Goal: Obtain resource: Download file/media

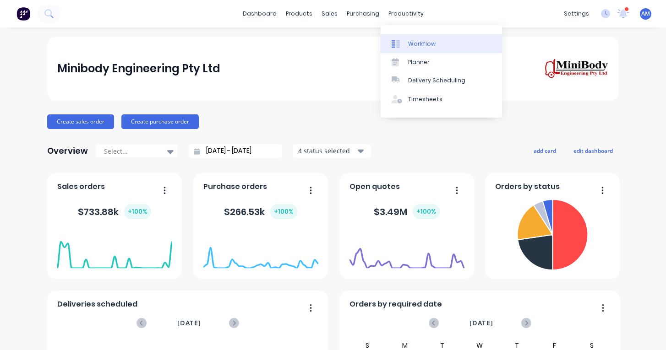
click at [401, 41] on div at bounding box center [398, 44] width 14 height 8
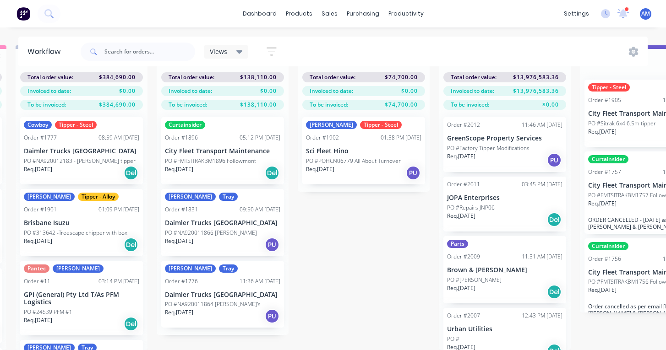
scroll to position [33, 568]
click at [360, 152] on p "Sci Fleet Hino" at bounding box center [363, 151] width 115 height 8
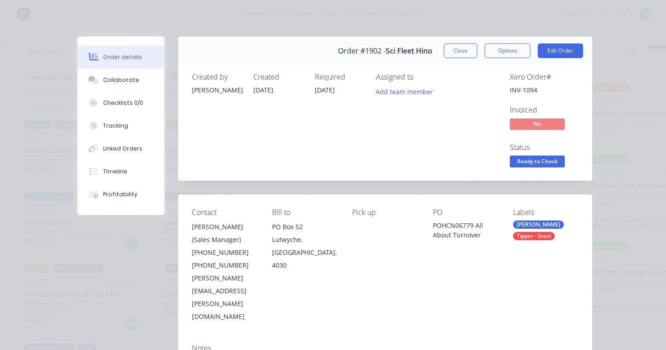
scroll to position [0, 0]
click at [464, 48] on button "Close" at bounding box center [460, 50] width 33 height 15
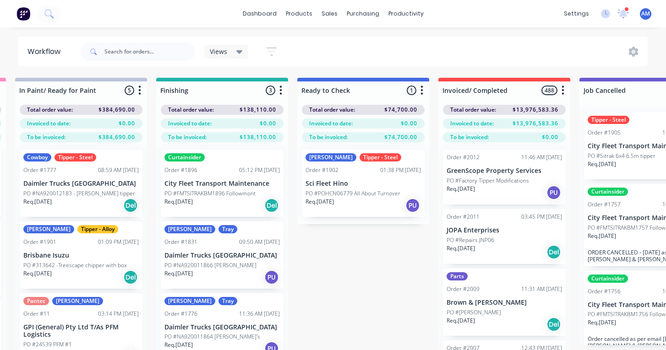
scroll to position [0, 569]
click at [376, 193] on p "PO #POHCN06779 All About Turnover" at bounding box center [352, 194] width 95 height 8
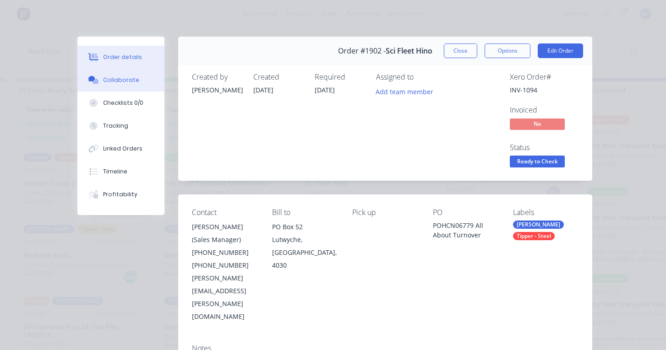
click at [130, 88] on button "Collaborate" at bounding box center [120, 80] width 87 height 23
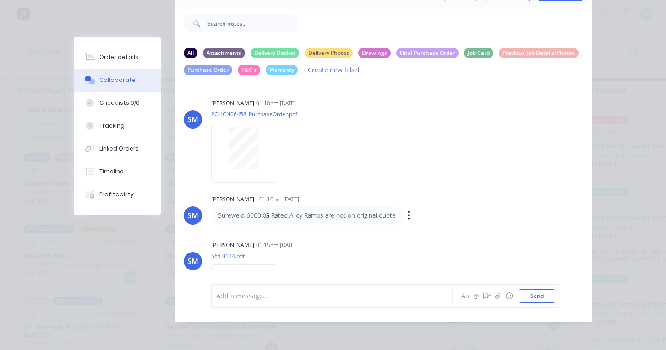
scroll to position [0, 0]
click at [284, 158] on icon "button" at bounding box center [284, 152] width 3 height 11
click at [319, 160] on button "Labels" at bounding box center [344, 156] width 103 height 21
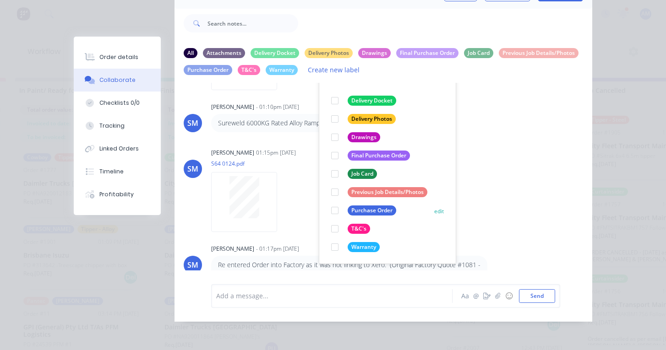
scroll to position [94, 0]
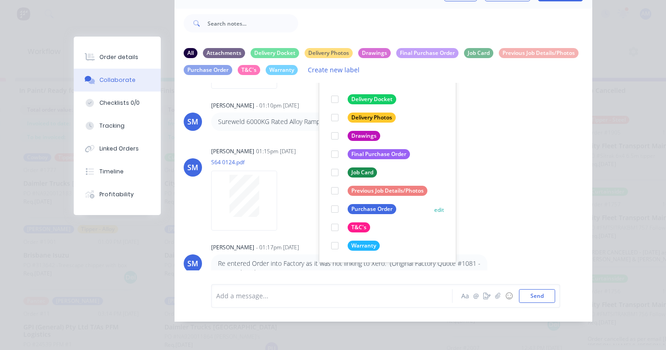
click at [333, 207] on div at bounding box center [335, 209] width 18 height 18
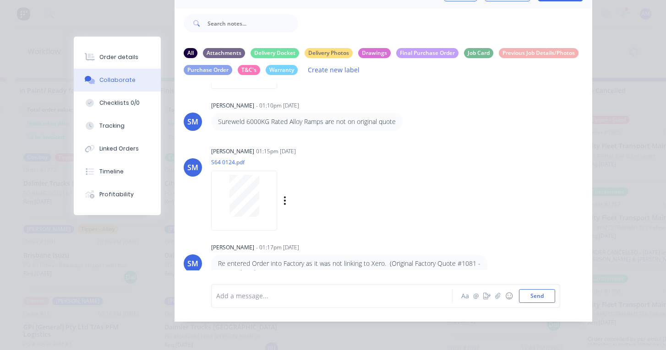
click at [477, 166] on div "SM [PERSON_NAME] 01:15pm [DATE] S64 0124.pdf Labels Download Delete" at bounding box center [383, 186] width 418 height 82
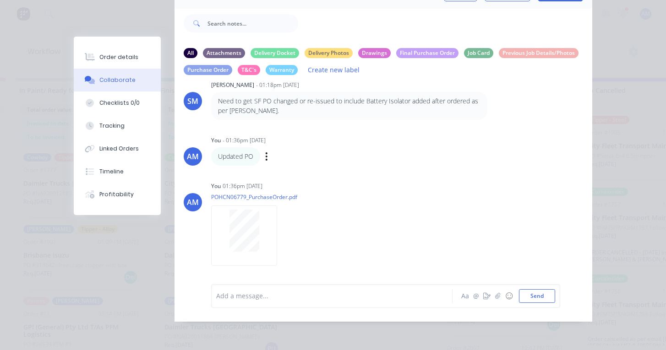
scroll to position [315, 0]
click at [285, 240] on icon "button" at bounding box center [285, 236] width 2 height 8
click at [310, 215] on button "Labels" at bounding box center [344, 209] width 103 height 21
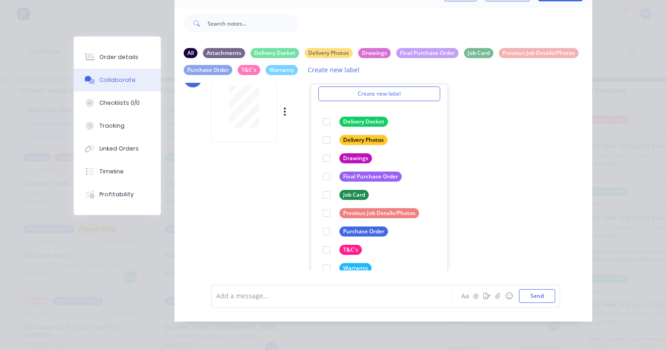
scroll to position [445, 0]
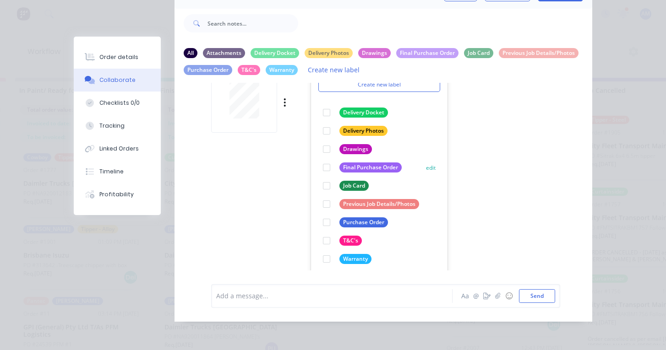
click at [326, 174] on div at bounding box center [326, 167] width 18 height 18
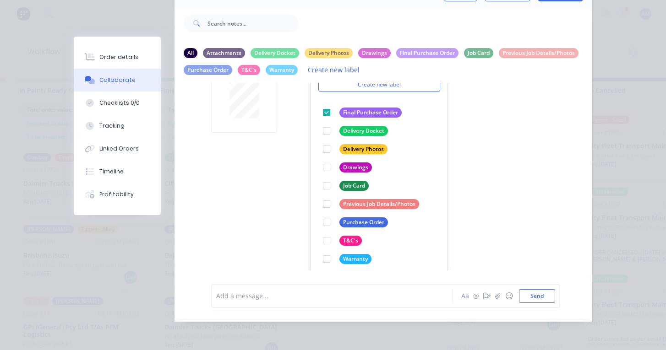
click at [569, 165] on div "SM [PERSON_NAME] 01:10pm [DATE] POHCN06458_PurchaseOrder.pdf Labels Download De…" at bounding box center [383, 177] width 418 height 188
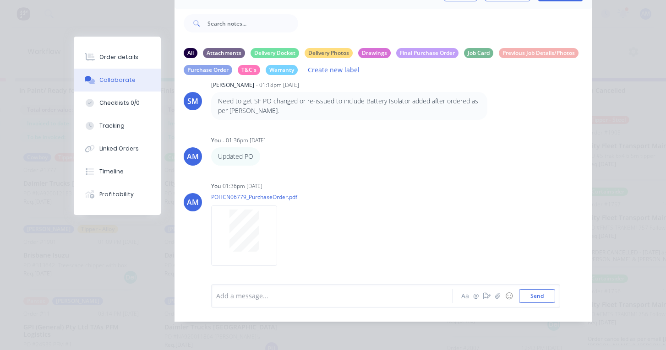
scroll to position [325, 0]
click at [603, 118] on div "Order details Collaborate Checklists 0/0 Tracking Linked Orders Timeline Profit…" at bounding box center [333, 175] width 666 height 350
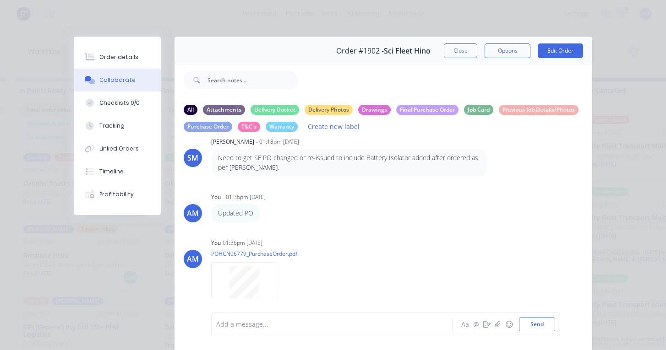
scroll to position [0, 0]
click at [465, 55] on button "Close" at bounding box center [460, 50] width 33 height 15
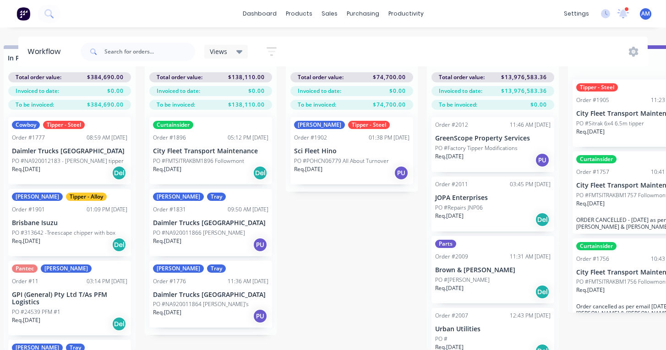
scroll to position [33, 580]
click at [228, 210] on div "09:50 AM [DATE]" at bounding box center [248, 210] width 41 height 8
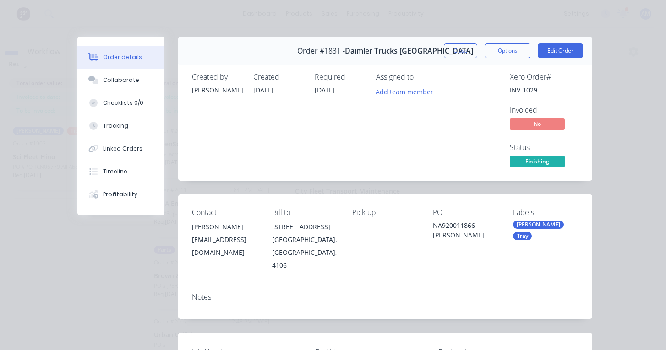
scroll to position [0, 0]
click at [465, 53] on button "Close" at bounding box center [460, 50] width 33 height 15
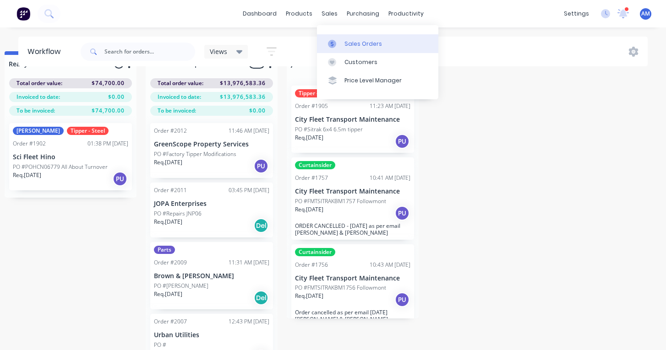
click at [337, 42] on div at bounding box center [335, 44] width 14 height 8
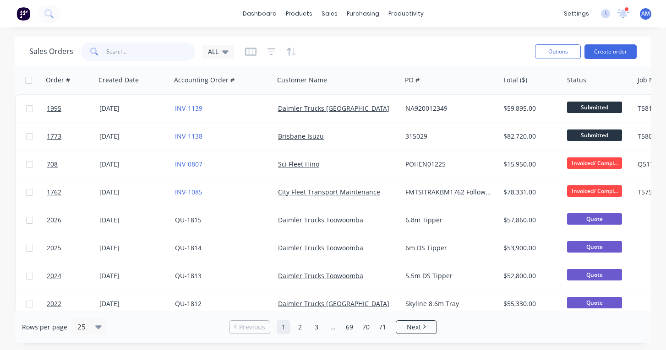
click at [140, 49] on input "text" at bounding box center [150, 52] width 89 height 18
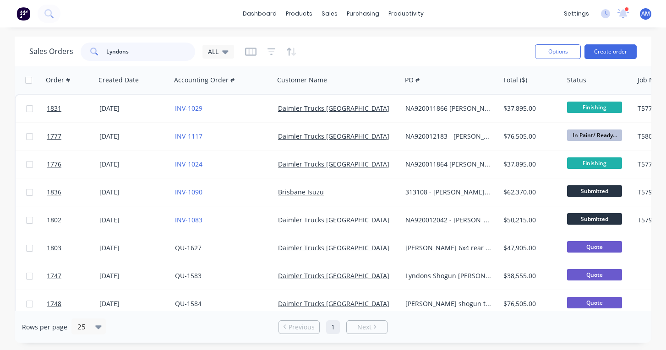
type input "Lyndons"
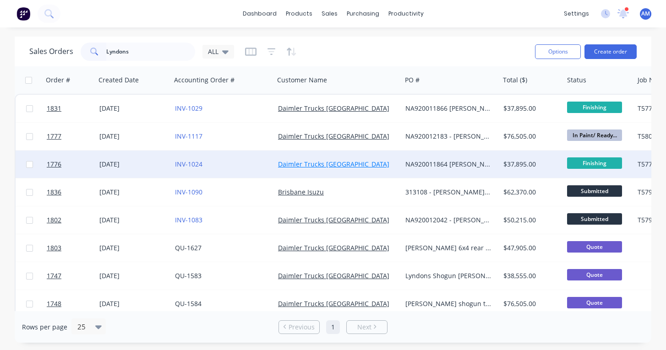
drag, startPoint x: 140, startPoint y: 49, endPoint x: 302, endPoint y: 165, distance: 199.2
click at [302, 165] on link "Daimler Trucks [GEOGRAPHIC_DATA]" at bounding box center [333, 164] width 111 height 9
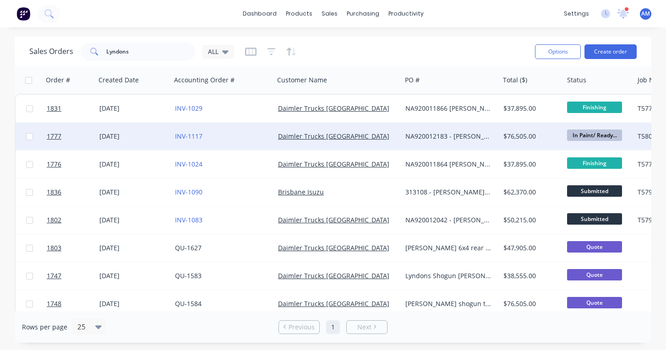
click at [131, 136] on div "[DATE]" at bounding box center [133, 136] width 68 height 9
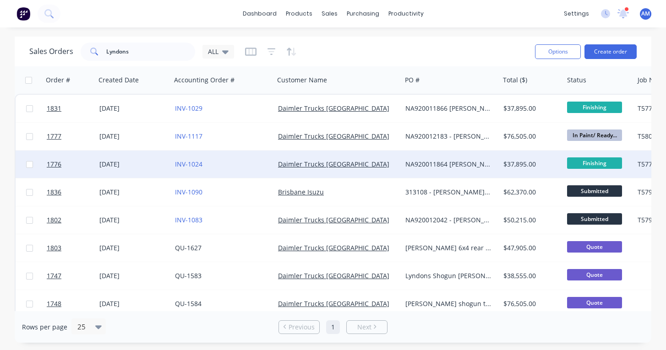
click at [102, 163] on div "[DATE]" at bounding box center [133, 164] width 68 height 9
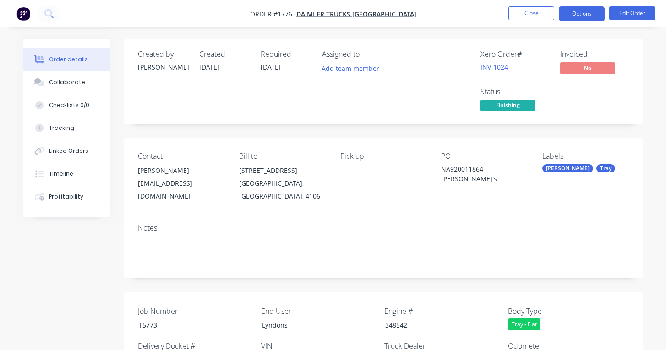
click at [580, 16] on button "Options" at bounding box center [582, 13] width 46 height 15
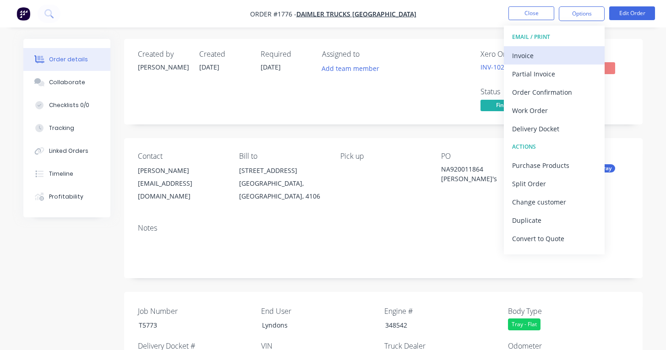
click at [545, 51] on div "Invoice" at bounding box center [554, 55] width 84 height 13
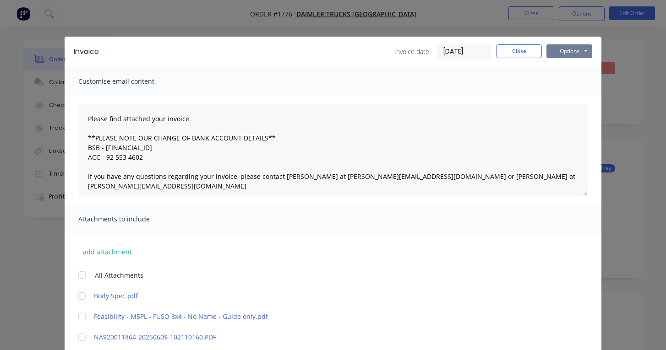
click at [573, 51] on button "Options" at bounding box center [569, 51] width 46 height 14
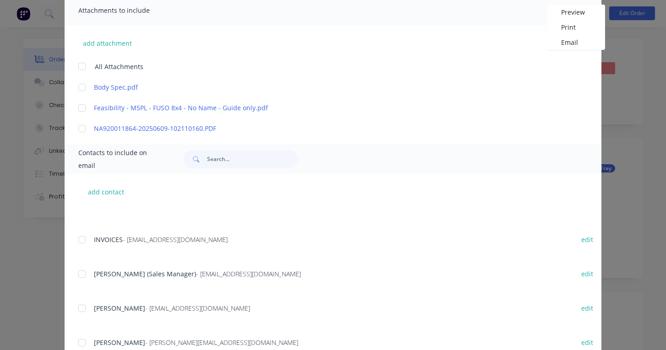
scroll to position [45, 0]
click at [82, 239] on div at bounding box center [82, 239] width 18 height 18
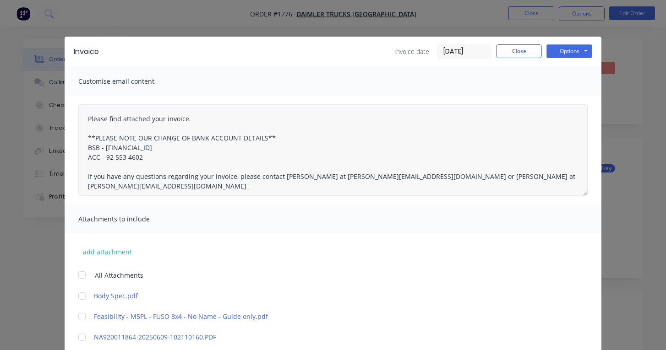
scroll to position [0, 0]
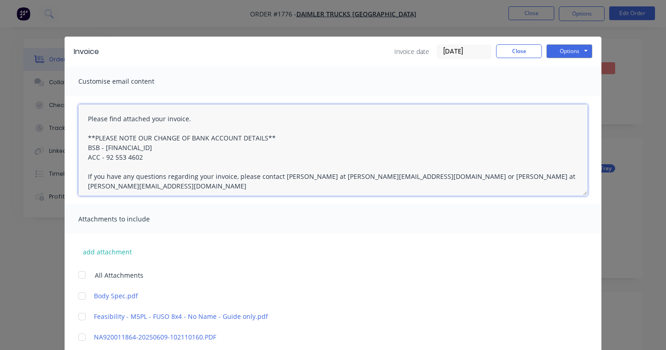
drag, startPoint x: 414, startPoint y: 176, endPoint x: 470, endPoint y: 179, distance: 55.9
click at [470, 179] on textarea "Please find attached your invoice. **PLEASE NOTE OUR CHANGE OF BANK ACCOUNT DET…" at bounding box center [332, 150] width 509 height 92
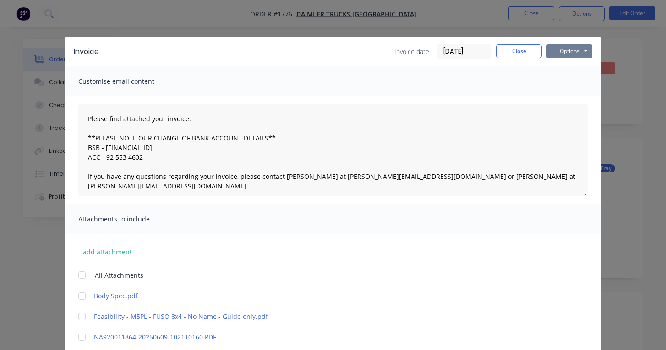
click at [577, 53] on button "Options" at bounding box center [569, 51] width 46 height 14
click at [572, 97] on button "Email" at bounding box center [575, 97] width 59 height 15
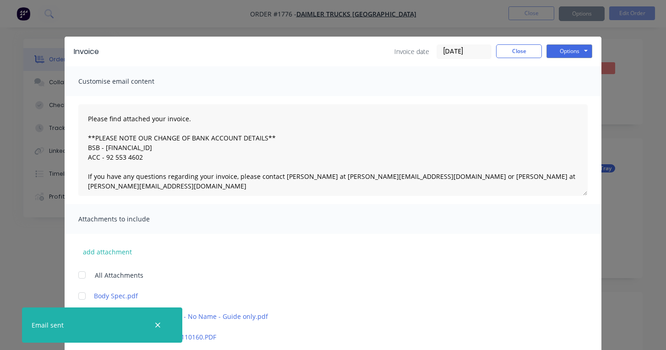
type textarea "Please find attached your invoice. **PLEASE NOTE OUR CHANGE OF BANK ACCOUNT DET…"
click at [526, 52] on button "Close" at bounding box center [519, 51] width 46 height 14
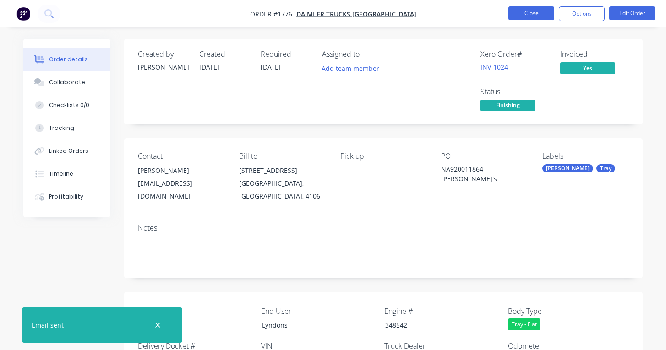
click at [537, 16] on button "Close" at bounding box center [531, 13] width 46 height 14
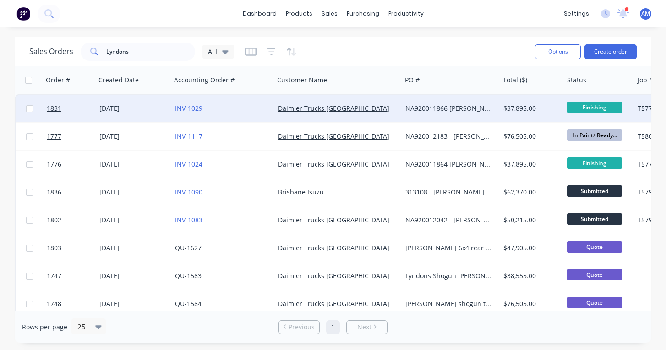
click at [128, 108] on div "[DATE]" at bounding box center [133, 108] width 68 height 9
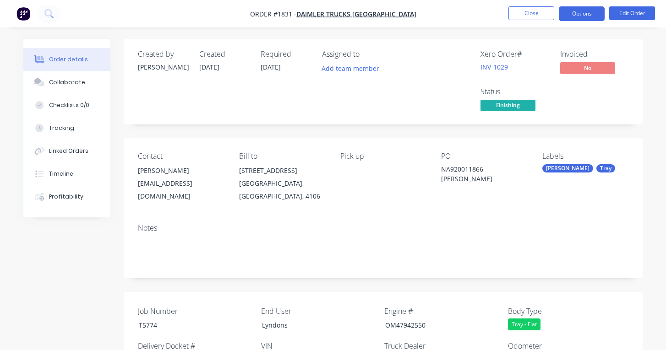
click at [593, 14] on button "Options" at bounding box center [582, 13] width 46 height 15
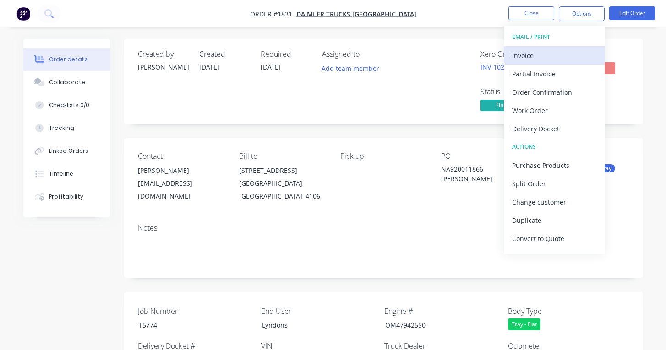
click at [552, 52] on div "Invoice" at bounding box center [554, 55] width 84 height 13
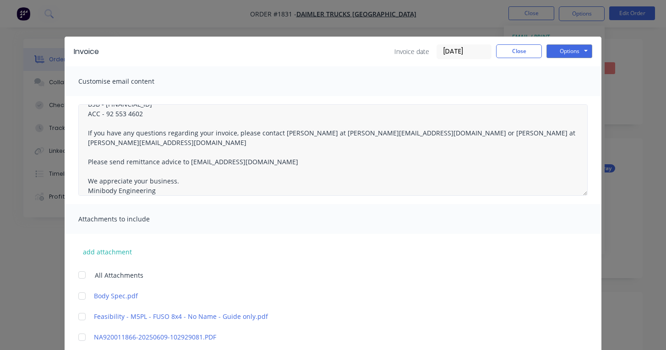
scroll to position [43, 0]
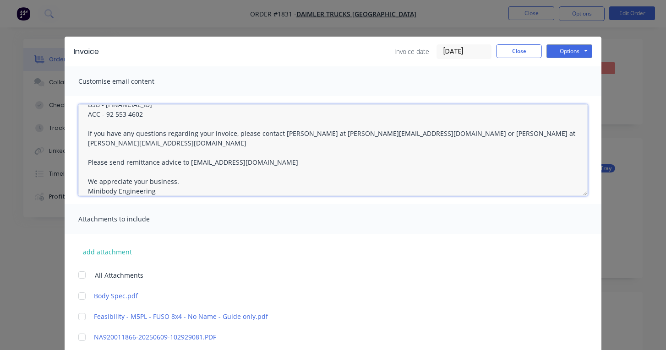
drag, startPoint x: 414, startPoint y: 133, endPoint x: 470, endPoint y: 135, distance: 55.4
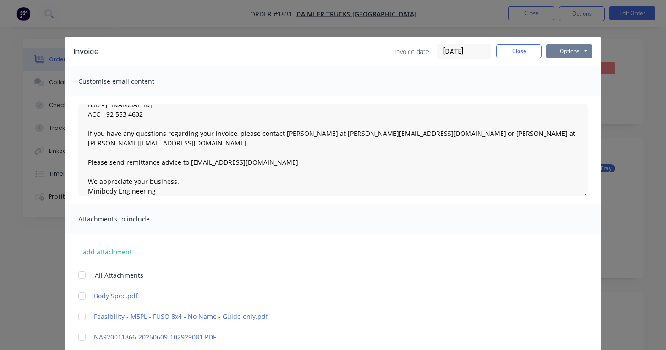
click at [574, 55] on button "Options" at bounding box center [569, 51] width 46 height 14
click at [570, 98] on button "Email" at bounding box center [575, 97] width 59 height 15
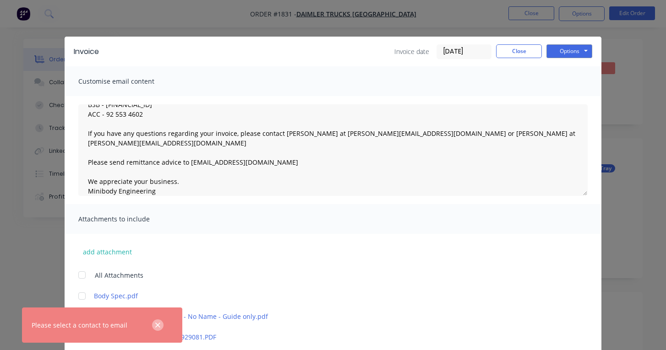
click at [157, 325] on icon "button" at bounding box center [157, 325] width 5 height 5
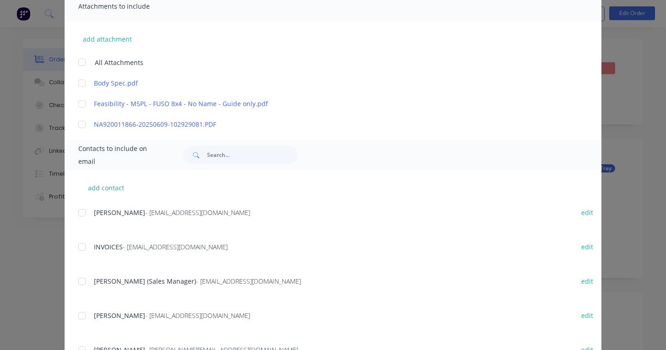
scroll to position [33, 0]
click at [82, 246] on div at bounding box center [82, 247] width 18 height 18
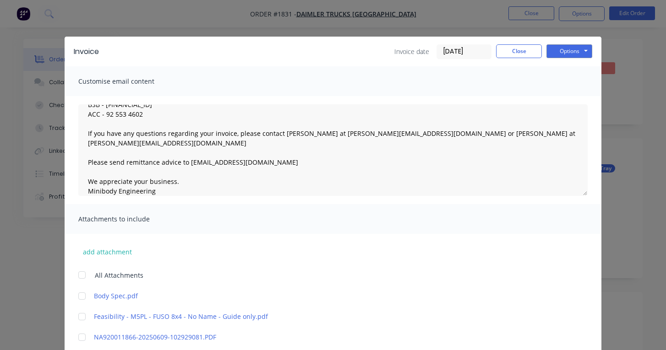
scroll to position [0, 0]
click at [573, 48] on button "Options" at bounding box center [569, 51] width 46 height 14
click at [570, 95] on button "Email" at bounding box center [575, 97] width 59 height 15
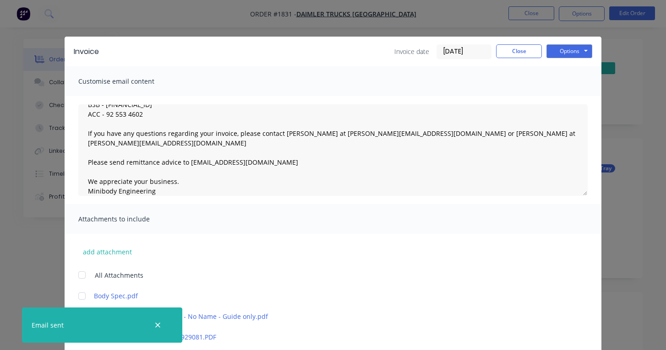
scroll to position [33, 0]
type textarea "Please find attached your invoice. **PLEASE NOTE OUR CHANGE OF BANK ACCOUNT DET…"
click at [523, 54] on button "Close" at bounding box center [519, 51] width 46 height 14
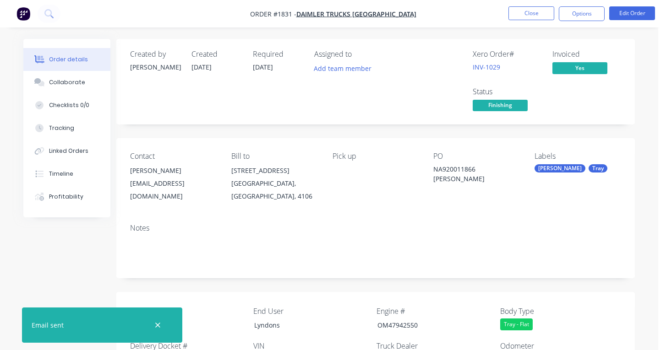
scroll to position [0, 0]
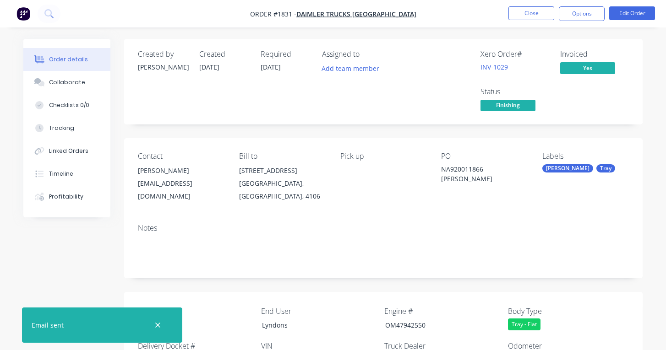
click at [525, 102] on span "Finishing" at bounding box center [507, 105] width 55 height 11
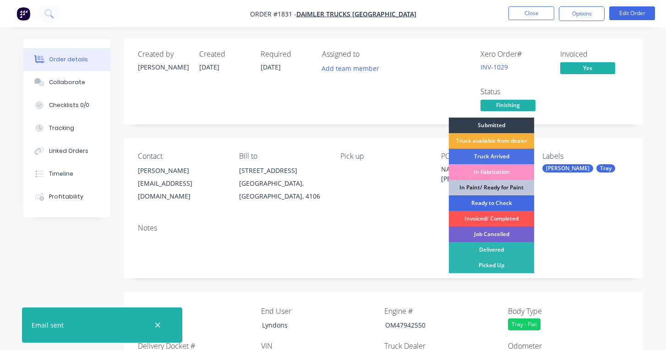
click at [502, 200] on div "Ready to Check" at bounding box center [492, 203] width 86 height 16
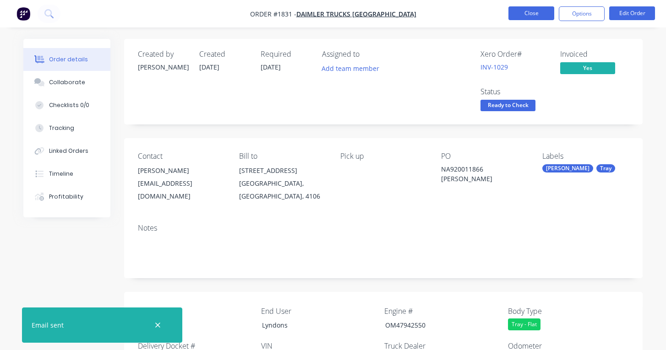
click at [543, 16] on button "Close" at bounding box center [531, 13] width 46 height 14
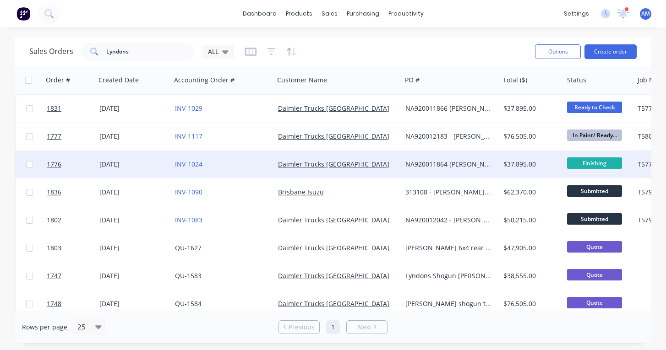
click at [615, 163] on span "Finishing" at bounding box center [594, 162] width 55 height 11
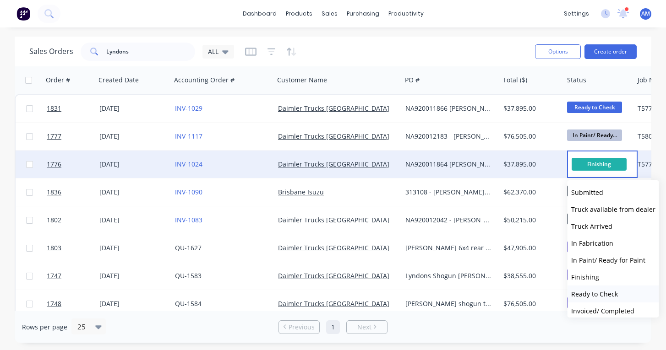
click at [598, 289] on button "Ready to Check" at bounding box center [613, 294] width 92 height 17
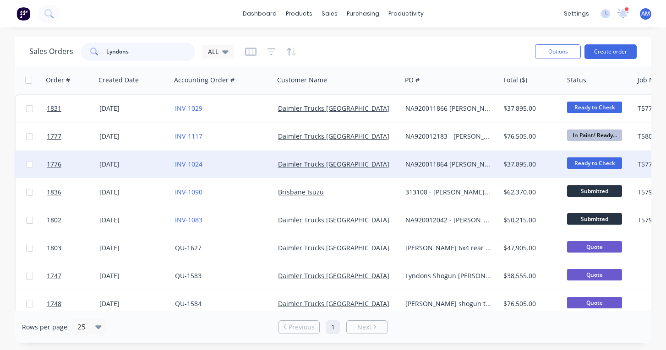
drag, startPoint x: 147, startPoint y: 54, endPoint x: 91, endPoint y: 47, distance: 56.8
click at [91, 47] on div "Lyndons" at bounding box center [138, 52] width 114 height 18
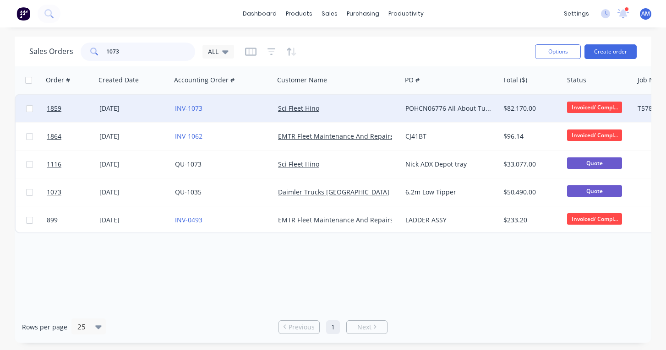
type input "1073"
click at [114, 104] on div "[DATE]" at bounding box center [133, 108] width 68 height 9
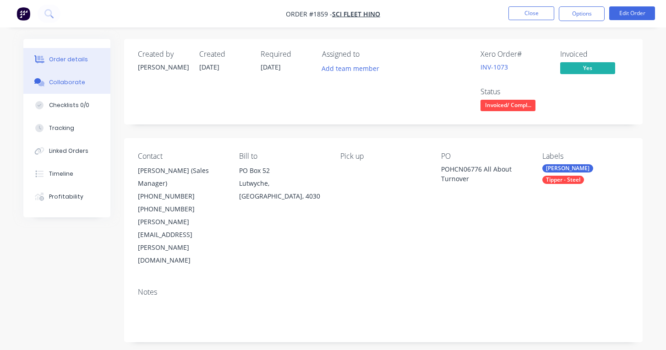
click at [69, 78] on button "Collaborate" at bounding box center [66, 82] width 87 height 23
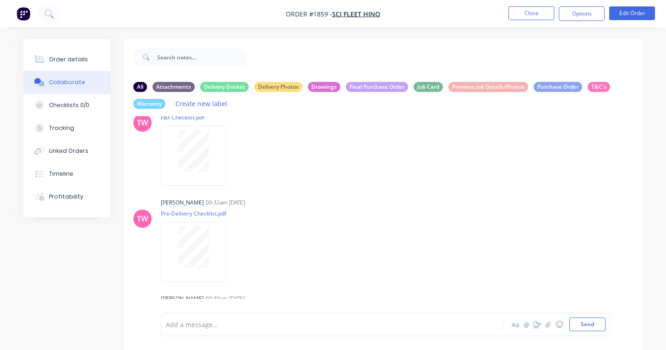
scroll to position [365, 0]
click at [391, 81] on div "All Attachments Delivery Docket Delivery Photos Drawings Final Purchase Order J…" at bounding box center [383, 96] width 518 height 41
click at [388, 84] on div "Final Purchase Order" at bounding box center [377, 86] width 62 height 10
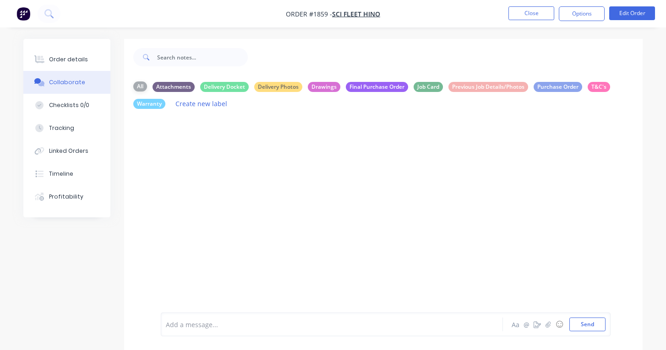
click at [138, 86] on div "All" at bounding box center [140, 86] width 14 height 10
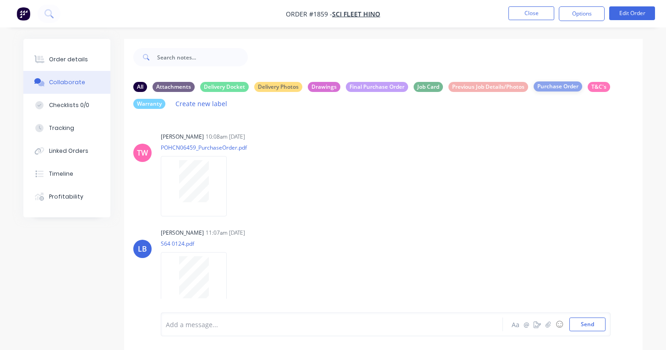
click at [564, 83] on div "Purchase Order" at bounding box center [557, 86] width 49 height 10
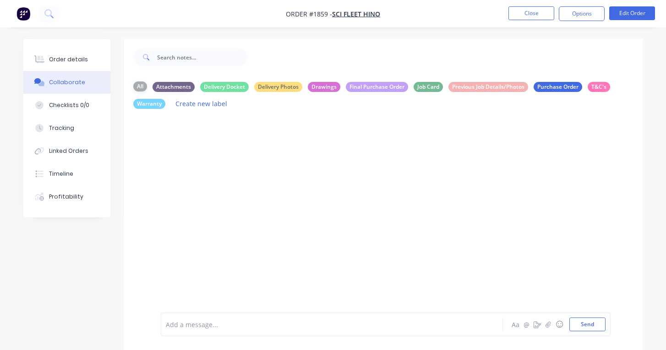
click at [140, 86] on div "All" at bounding box center [140, 86] width 14 height 10
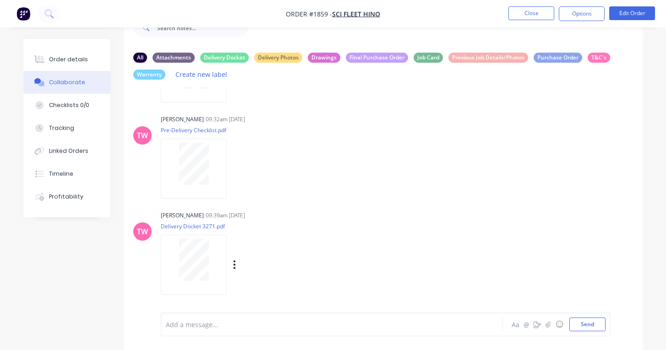
scroll to position [29, 0]
click at [236, 263] on button "button" at bounding box center [235, 264] width 4 height 13
click at [263, 264] on button "Download" at bounding box center [294, 268] width 103 height 21
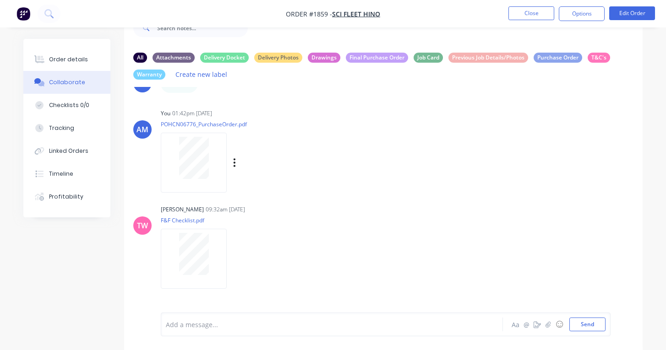
click at [233, 168] on icon "button" at bounding box center [234, 162] width 3 height 11
click at [263, 195] on button "Download" at bounding box center [294, 187] width 103 height 21
click at [536, 10] on button "Close" at bounding box center [531, 13] width 46 height 14
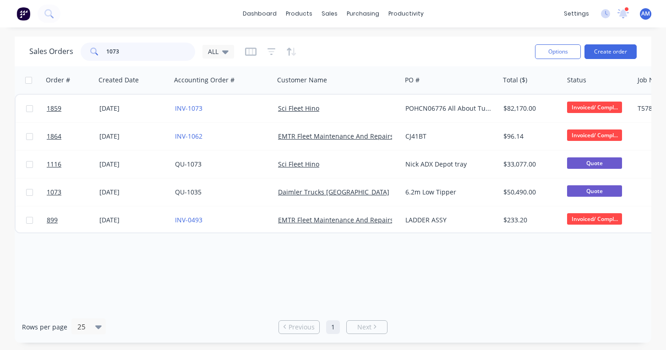
drag, startPoint x: 129, startPoint y: 52, endPoint x: 65, endPoint y: 51, distance: 63.6
click at [65, 52] on div "[DEMOGRAPHIC_DATA] Orders 1073 ALL" at bounding box center [131, 52] width 205 height 18
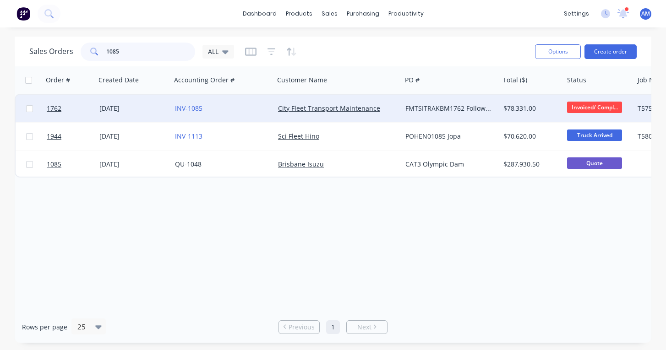
type input "1085"
click at [108, 107] on div "[DATE]" at bounding box center [133, 108] width 68 height 9
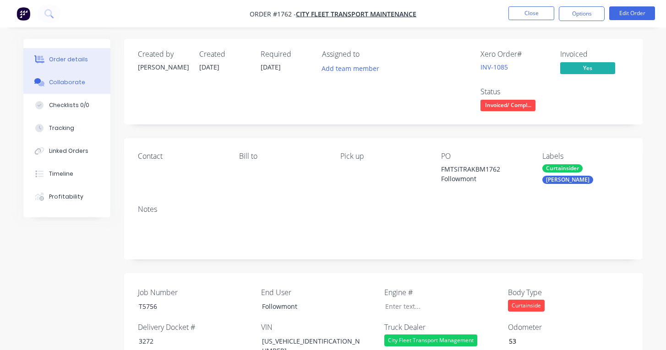
click at [76, 80] on div "Collaborate" at bounding box center [67, 82] width 36 height 8
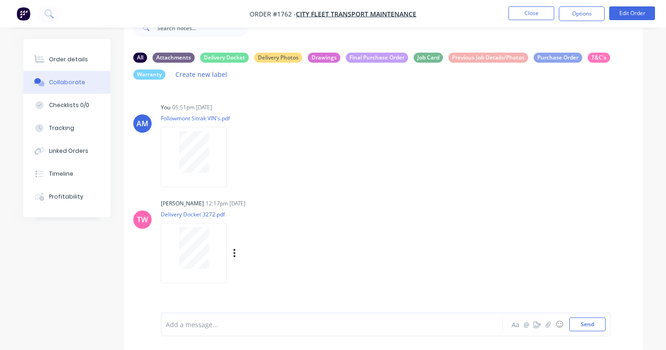
scroll to position [29, 0]
click at [234, 259] on icon "button" at bounding box center [234, 253] width 3 height 11
click at [254, 266] on button "Download" at bounding box center [294, 257] width 103 height 21
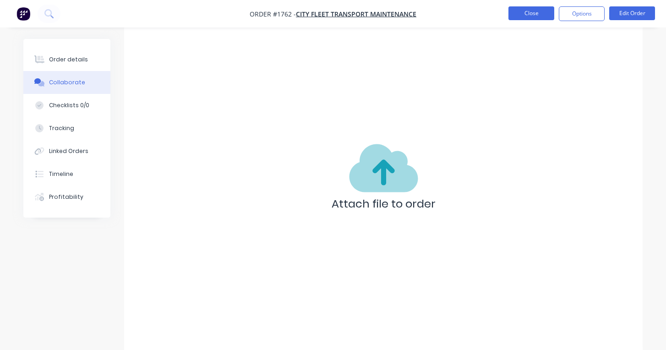
click at [534, 10] on button "Close" at bounding box center [531, 13] width 46 height 14
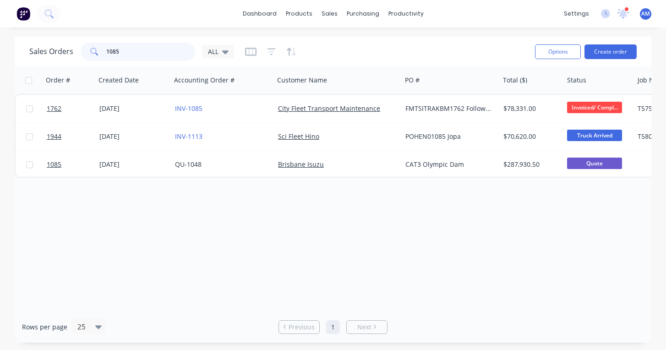
drag, startPoint x: 129, startPoint y: 49, endPoint x: 82, endPoint y: 51, distance: 46.7
click at [82, 51] on div "1085" at bounding box center [138, 52] width 114 height 18
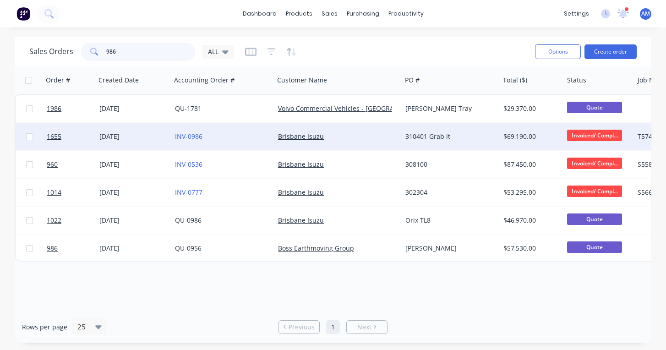
type input "986"
click at [124, 136] on div "[DATE]" at bounding box center [133, 136] width 68 height 9
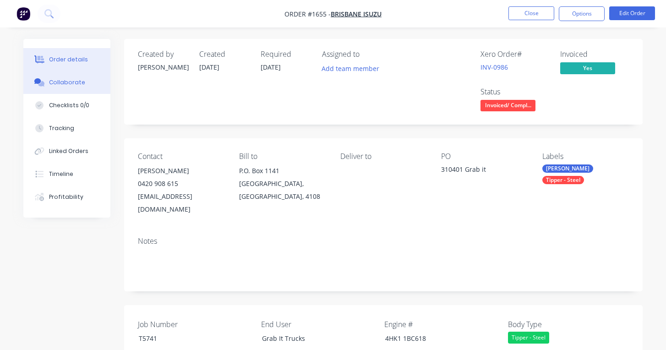
click at [74, 84] on div "Collaborate" at bounding box center [67, 82] width 36 height 8
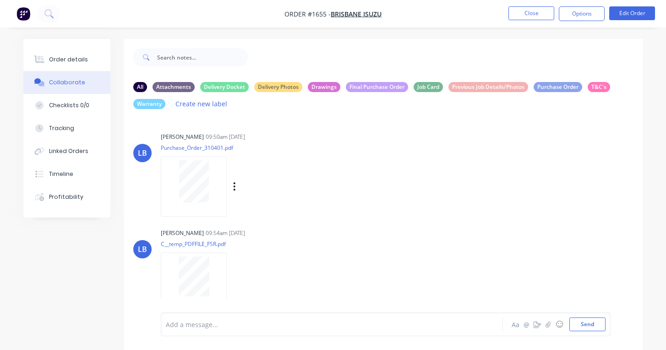
click at [235, 191] on icon "button" at bounding box center [234, 186] width 3 height 11
click at [267, 216] on button "Download" at bounding box center [294, 211] width 103 height 21
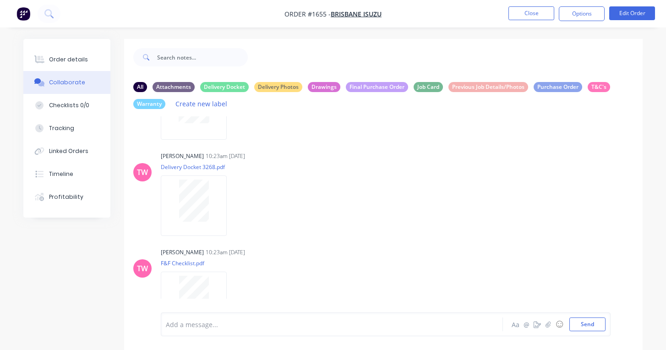
scroll to position [178, 0]
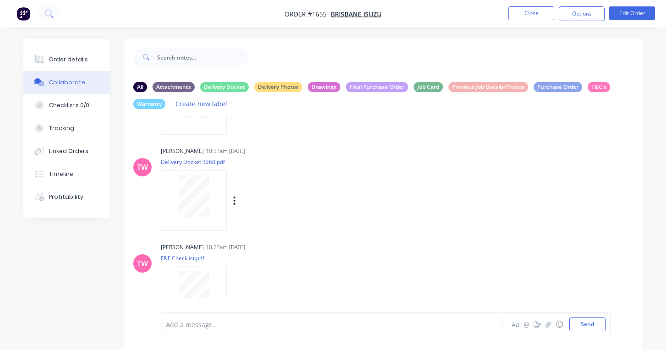
click at [234, 205] on icon "button" at bounding box center [234, 200] width 2 height 8
click at [266, 235] on button "Download" at bounding box center [294, 225] width 103 height 21
